Goal: Obtain resource: Obtain resource

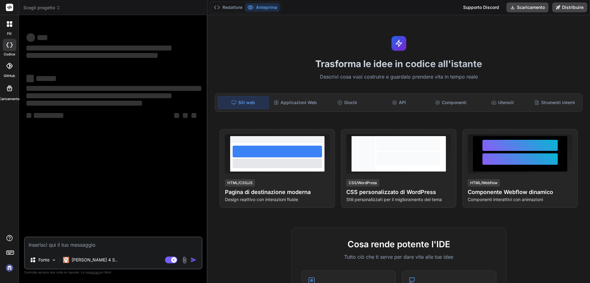
scroll to position [1, 0]
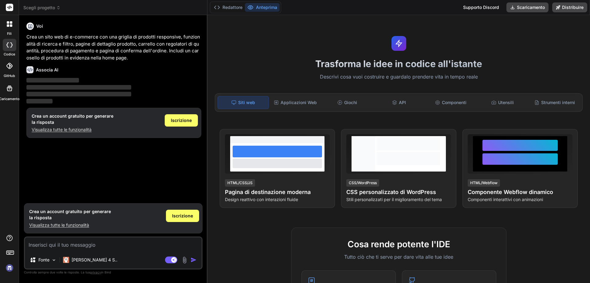
type textarea "x"
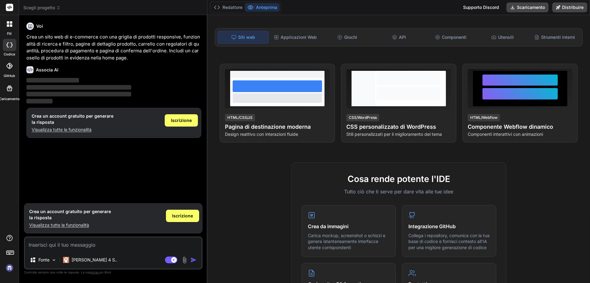
scroll to position [63, 0]
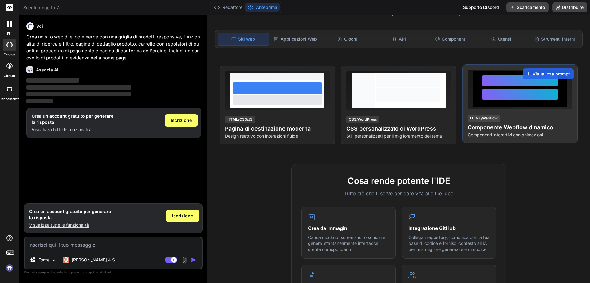
click at [480, 143] on div "Visualizza prompt HTML/Webflow Componente Webflow dinamico Componenti interatti…" at bounding box center [520, 103] width 115 height 79
click at [486, 130] on font "Componente Webflow dinamico" at bounding box center [510, 127] width 85 height 6
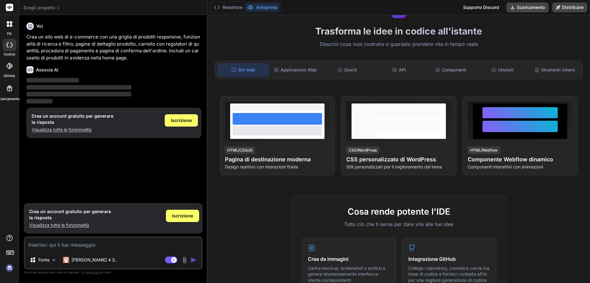
scroll to position [0, 0]
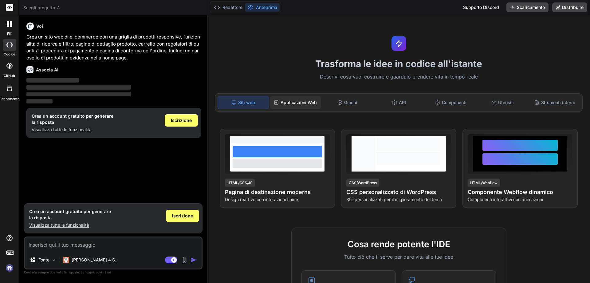
click at [307, 105] on font "Applicazioni Web" at bounding box center [299, 102] width 36 height 5
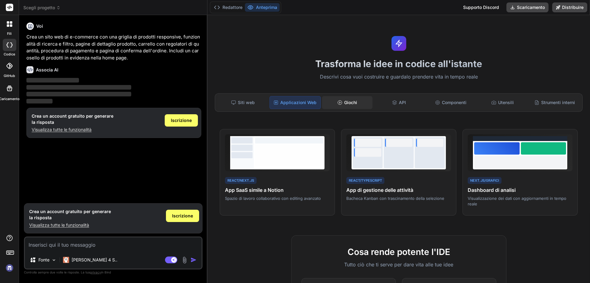
click at [353, 105] on font "Giochi" at bounding box center [350, 102] width 13 height 5
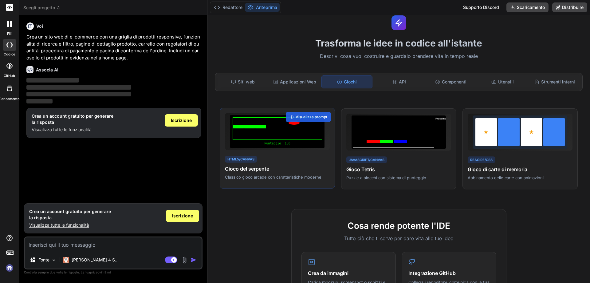
scroll to position [31, 0]
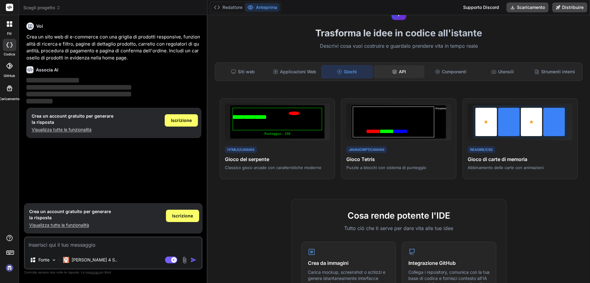
click at [402, 75] on font "API" at bounding box center [402, 72] width 7 height 6
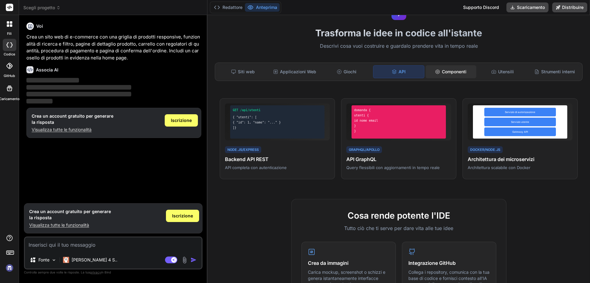
click at [448, 78] on div "Componenti" at bounding box center [451, 71] width 51 height 13
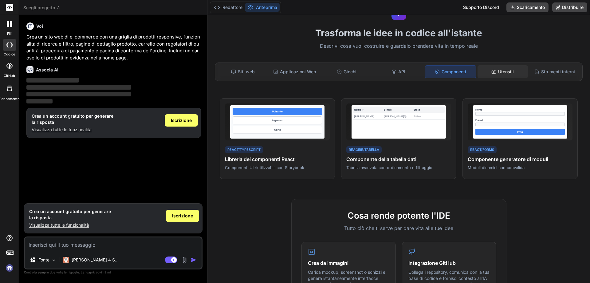
click at [497, 78] on div "Utensili" at bounding box center [503, 71] width 51 height 13
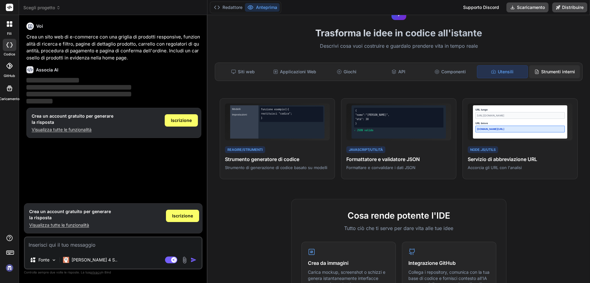
click at [548, 74] on font "Strumenti interni" at bounding box center [558, 71] width 34 height 5
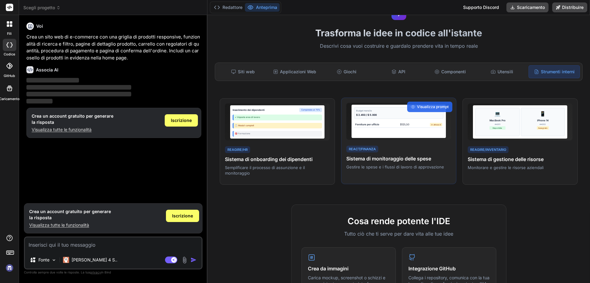
click at [384, 184] on div "Budget mensile $ 2.450 / $ 5.000 Forniture per ufficio $125,50 In attesa di Rea…" at bounding box center [398, 140] width 115 height 87
click at [417, 109] on font "Visualizza prompt" at bounding box center [433, 106] width 32 height 5
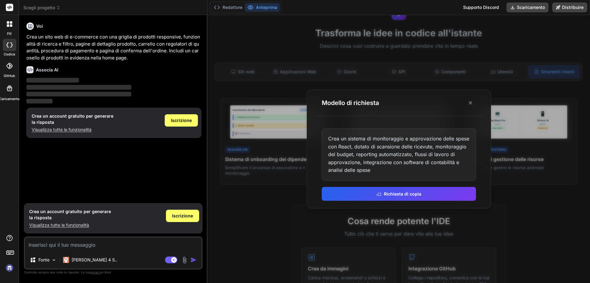
click at [344, 232] on div at bounding box center [399, 148] width 383 height 267
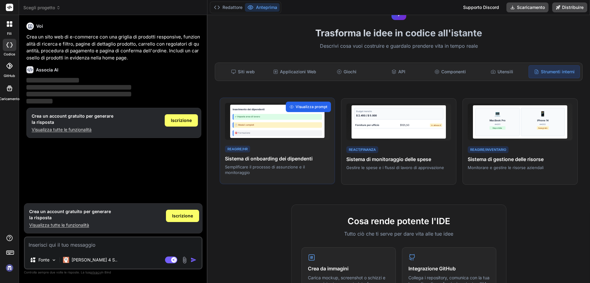
click at [307, 109] on font "Visualizza prompt" at bounding box center [312, 106] width 32 height 5
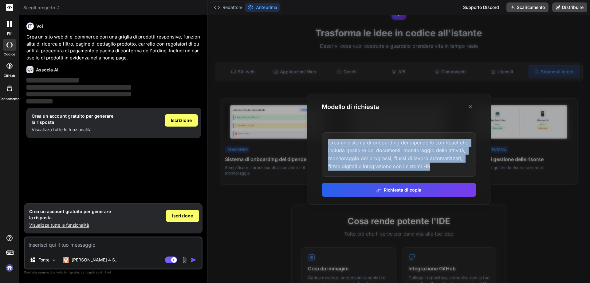
drag, startPoint x: 405, startPoint y: 170, endPoint x: 330, endPoint y: 137, distance: 82.1
click at [330, 137] on div "Crea un sistema di onboarding dei dipendenti con React che includa gestione dei…" at bounding box center [399, 154] width 154 height 44
copy font "Crea un sistema di onboarding dei dipendenti con React che includa gestione dei…"
click at [471, 104] on icon at bounding box center [471, 107] width 6 height 6
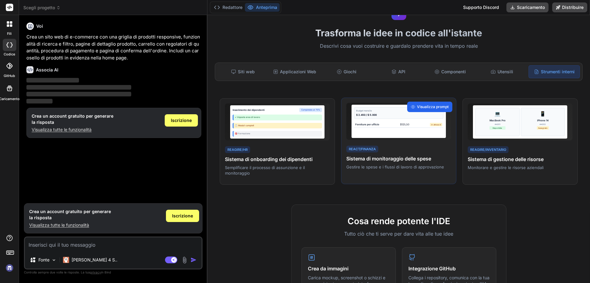
click at [417, 109] on font "Visualizza prompt" at bounding box center [433, 106] width 32 height 5
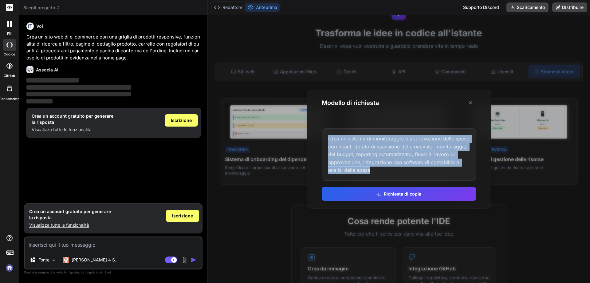
drag, startPoint x: 439, startPoint y: 168, endPoint x: 330, endPoint y: 138, distance: 113.8
click at [330, 138] on div "Crea un sistema di monitoraggio e approvazione delle spese con React, dotato di…" at bounding box center [399, 154] width 154 height 52
copy font "Crea un sistema di monitoraggio e approvazione delle spese con React, dotato di…"
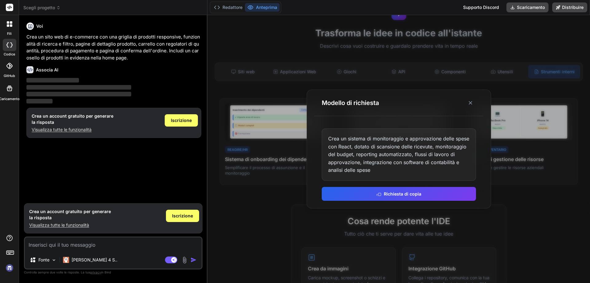
click at [359, 228] on div at bounding box center [399, 148] width 383 height 267
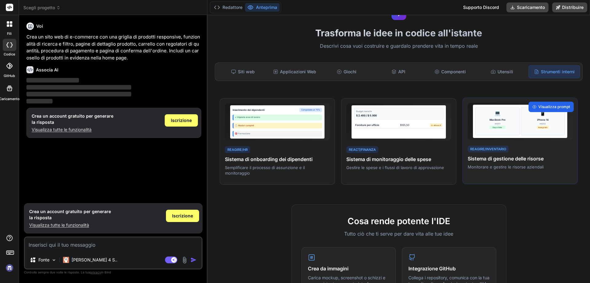
click at [529, 112] on div "Visualizza prompt" at bounding box center [551, 106] width 45 height 10
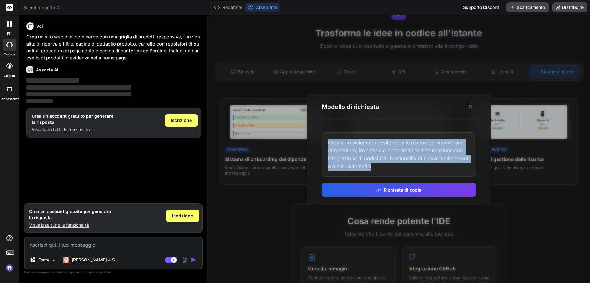
drag, startPoint x: 465, startPoint y: 166, endPoint x: 329, endPoint y: 143, distance: 138.4
click at [329, 143] on div "Creare un sistema di gestione delle risorse per monitorare attrezzature, invent…" at bounding box center [399, 154] width 154 height 44
copy font "Creare un sistema di gestione delle risorse per monitorare attrezzature, invent…"
click at [468, 104] on icon at bounding box center [471, 107] width 6 height 6
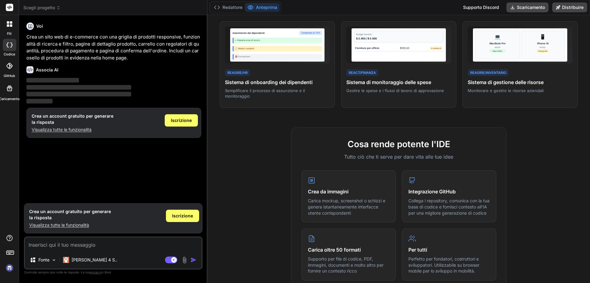
scroll to position [0, 0]
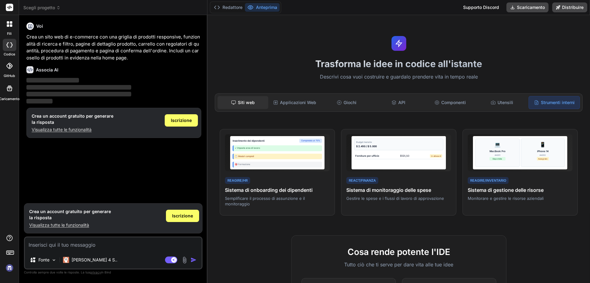
click at [244, 105] on font "Siti web" at bounding box center [246, 102] width 17 height 5
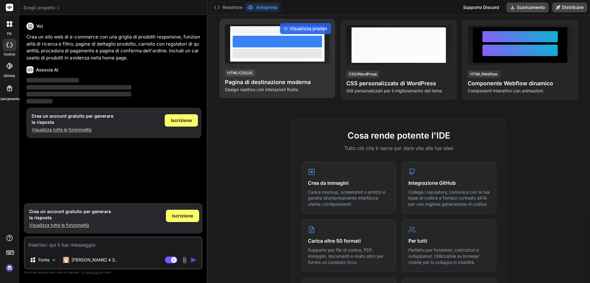
scroll to position [123, 0]
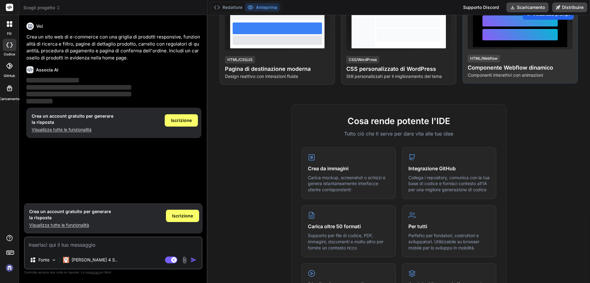
click at [533, 17] on font "Visualizza prompt" at bounding box center [552, 13] width 38 height 5
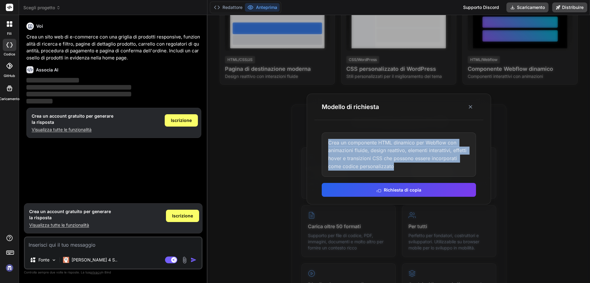
drag, startPoint x: 427, startPoint y: 165, endPoint x: 330, endPoint y: 139, distance: 100.2
click at [330, 139] on font "Crea un componente HTML dinamico per Webflow con animazioni fluide, design reat…" at bounding box center [398, 154] width 140 height 30
copy font "Crea un componente HTML dinamico per Webflow con animazioni fluide, design reat…"
